Goal: Information Seeking & Learning: Understand process/instructions

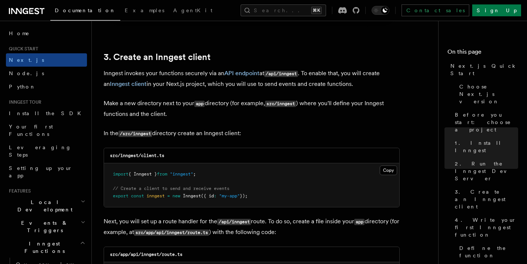
scroll to position [853, 0]
click at [386, 169] on button "Copy Copied" at bounding box center [388, 170] width 17 height 10
drag, startPoint x: 269, startPoint y: 73, endPoint x: 310, endPoint y: 76, distance: 40.8
click at [310, 76] on p "Inngest invokes your functions securely via an API endpoint at /api/inngest . T…" at bounding box center [252, 77] width 296 height 21
click at [311, 98] on p "Make a new directory next to your app directory (for example, src/inngest ) whe…" at bounding box center [252, 107] width 296 height 21
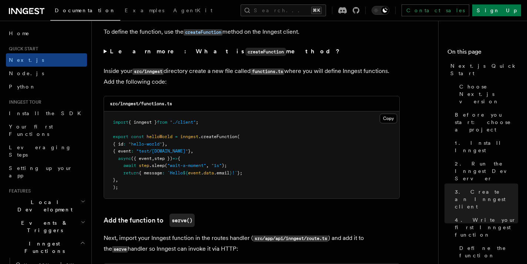
scroll to position [1284, 0]
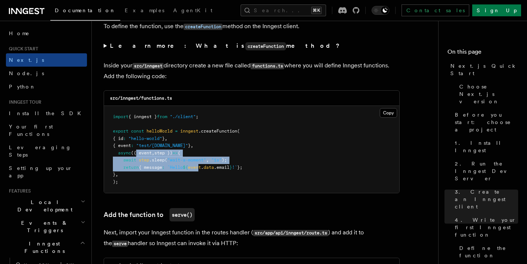
drag, startPoint x: 137, startPoint y: 154, endPoint x: 206, endPoint y: 173, distance: 71.0
click at [206, 173] on pre "import { inngest } from "./client" ; export const helloWorld = inngest .createF…" at bounding box center [252, 149] width 296 height 87
click at [238, 182] on pre "import { inngest } from "./client" ; export const helloWorld = inngest .createF…" at bounding box center [252, 149] width 296 height 87
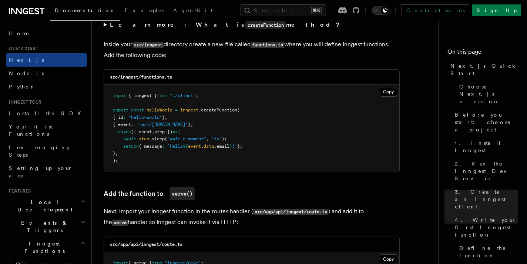
scroll to position [1305, 0]
click at [392, 94] on button "Copy Copied" at bounding box center [388, 92] width 17 height 10
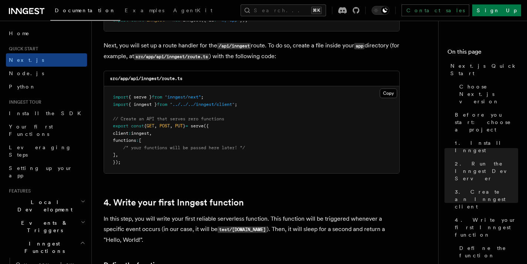
scroll to position [1027, 0]
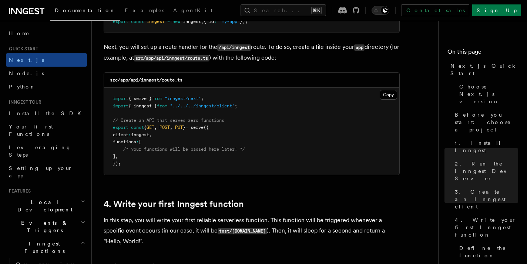
click at [254, 142] on pre "import { serve } from "inngest/next" ; import { inngest } from "../../../innges…" at bounding box center [252, 131] width 296 height 87
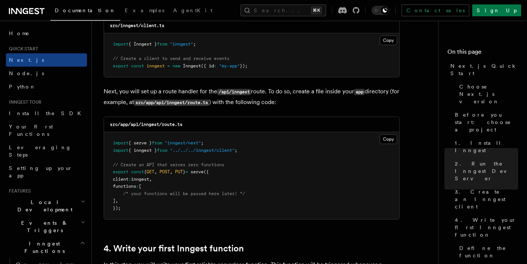
scroll to position [981, 0]
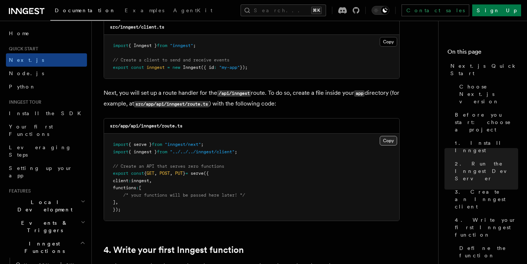
click at [385, 139] on button "Copy Copied" at bounding box center [388, 141] width 17 height 10
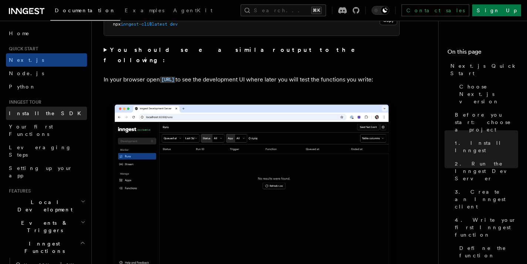
scroll to position [560, 0]
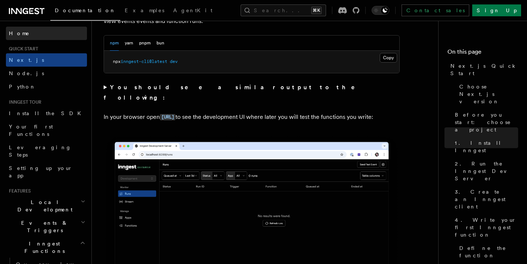
click at [23, 34] on link "Home" at bounding box center [46, 33] width 81 height 13
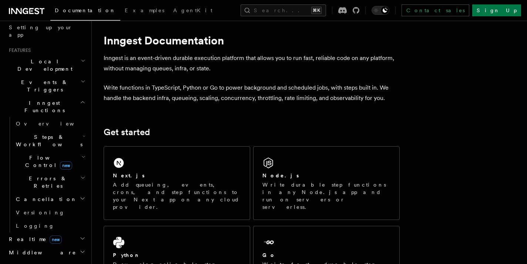
scroll to position [8, 0]
click at [31, 12] on icon at bounding box center [27, 11] width 36 height 9
